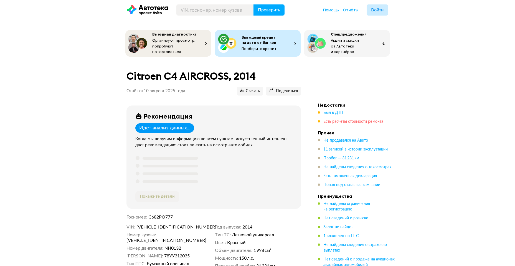
click at [346, 120] on span "Есть расчёты стоимости ремонта" at bounding box center [353, 121] width 60 height 4
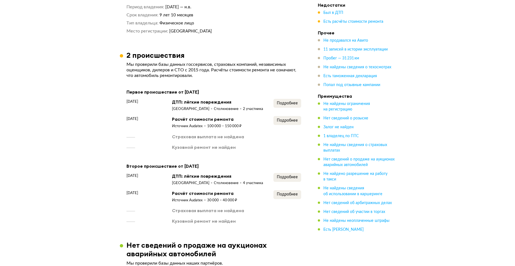
scroll to position [420, 0]
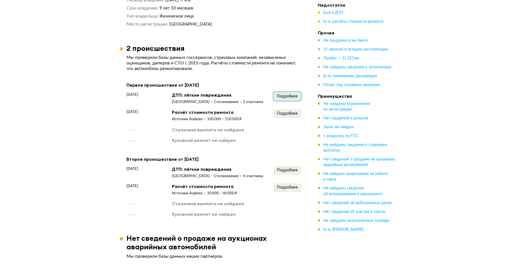
click at [290, 94] on span "Подробнее" at bounding box center [287, 96] width 21 height 4
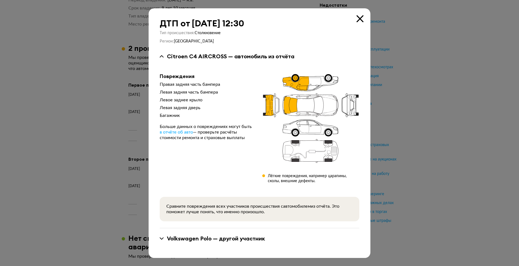
click at [458, 143] on div at bounding box center [259, 133] width 519 height 266
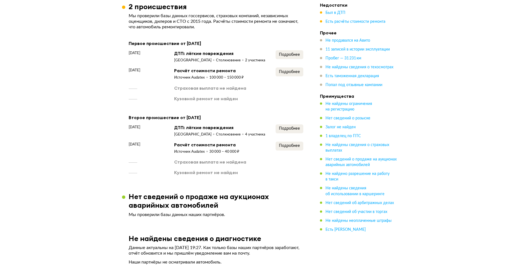
scroll to position [460, 0]
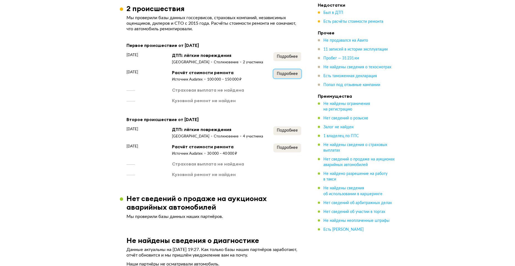
click at [289, 73] on span "Подробнее" at bounding box center [287, 74] width 21 height 4
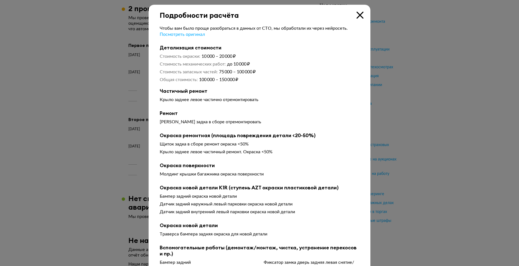
scroll to position [0, 0]
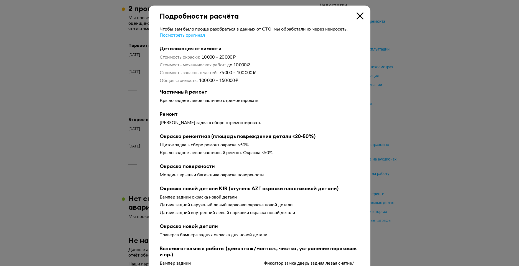
click at [358, 15] on icon at bounding box center [359, 15] width 7 height 7
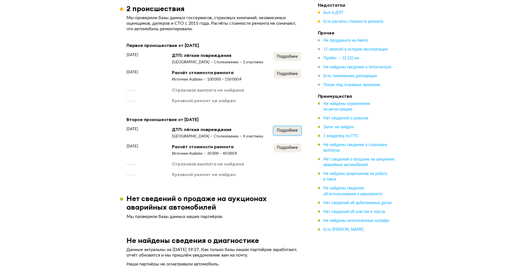
click at [283, 131] on span "Подробнее" at bounding box center [287, 130] width 21 height 4
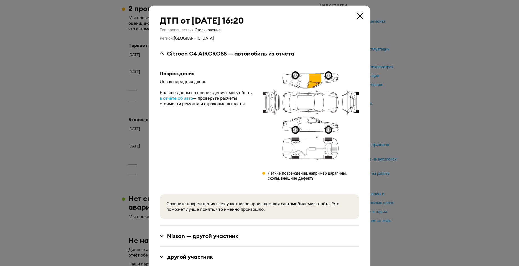
click at [357, 14] on icon at bounding box center [359, 15] width 7 height 7
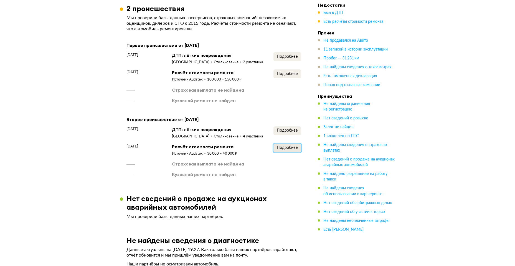
click at [287, 149] on span "Подробнее" at bounding box center [287, 148] width 21 height 4
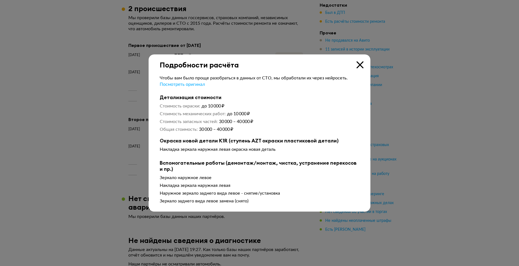
click at [360, 64] on icon at bounding box center [359, 64] width 7 height 7
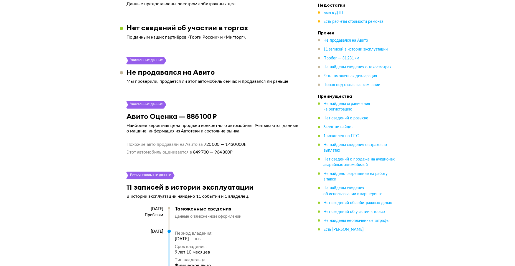
scroll to position [858, 0]
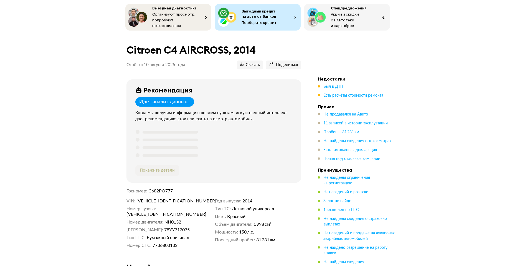
scroll to position [0, 0]
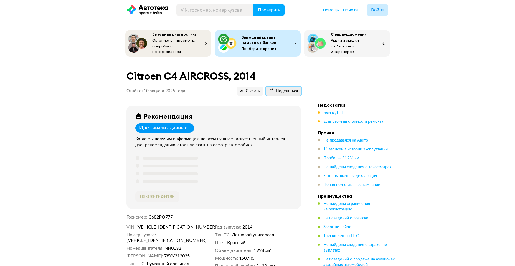
click at [291, 88] on span "Поделиться" at bounding box center [283, 90] width 29 height 5
